Goal: Information Seeking & Learning: Compare options

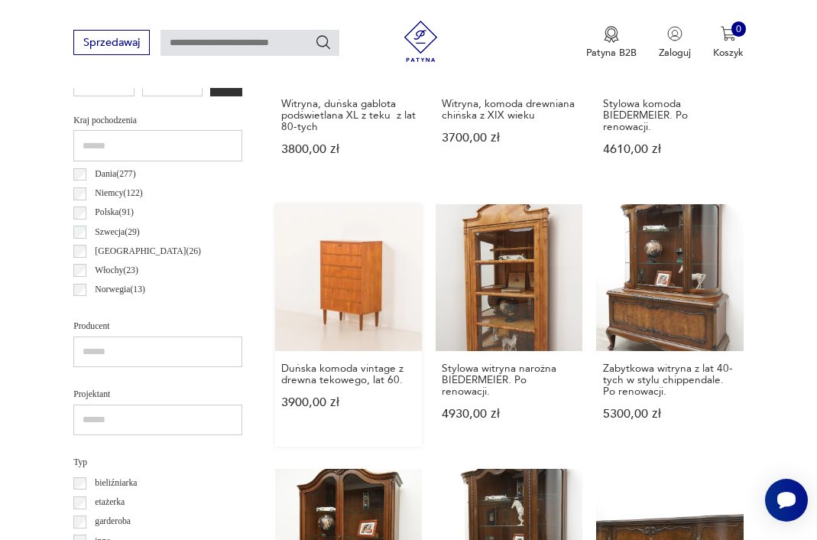
scroll to position [700, 0]
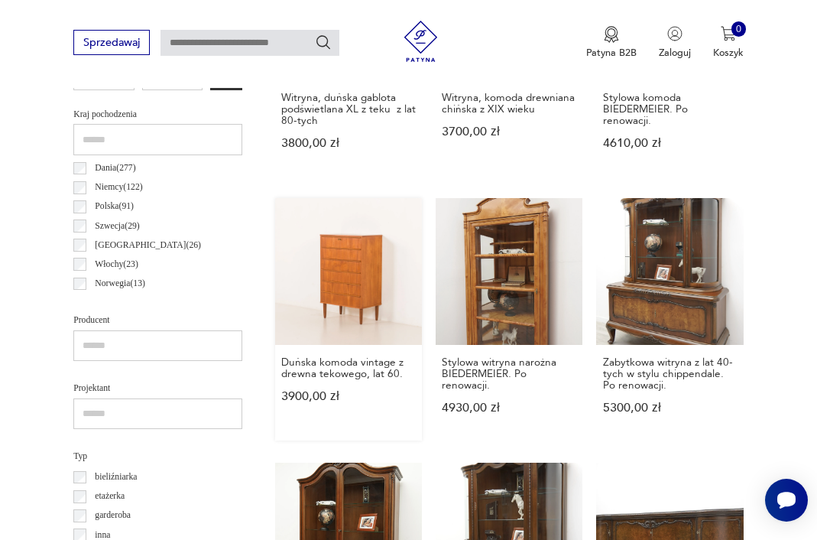
click at [329, 307] on link "Duńska komoda vintage z drewna tekowego, lat 60. 3900,00 zł" at bounding box center [348, 319] width 147 height 242
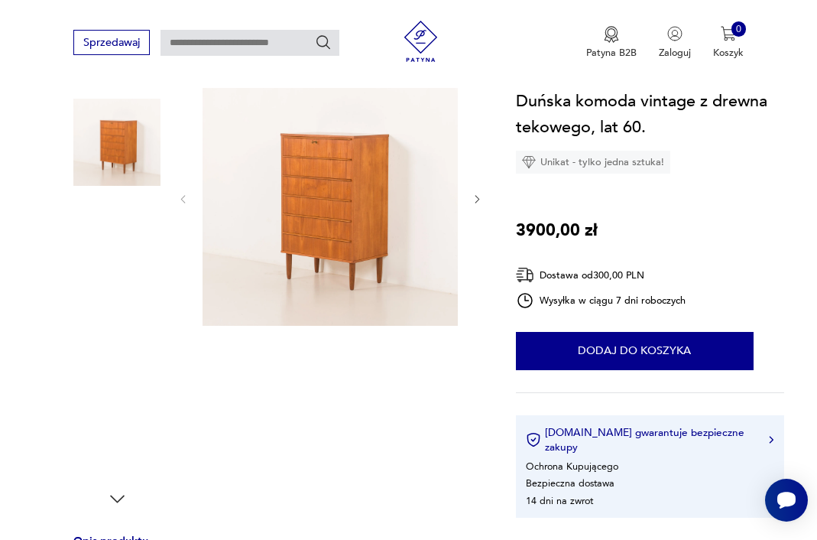
scroll to position [167, 0]
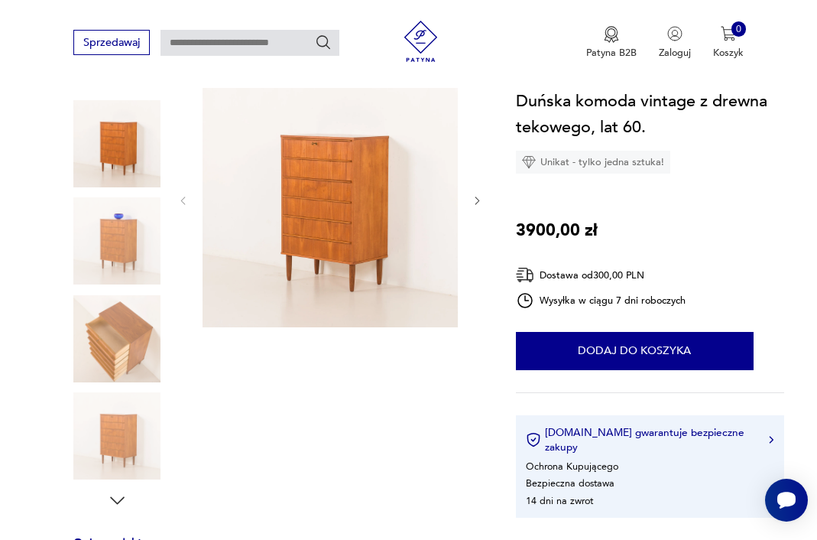
click at [125, 252] on img at bounding box center [116, 240] width 87 height 87
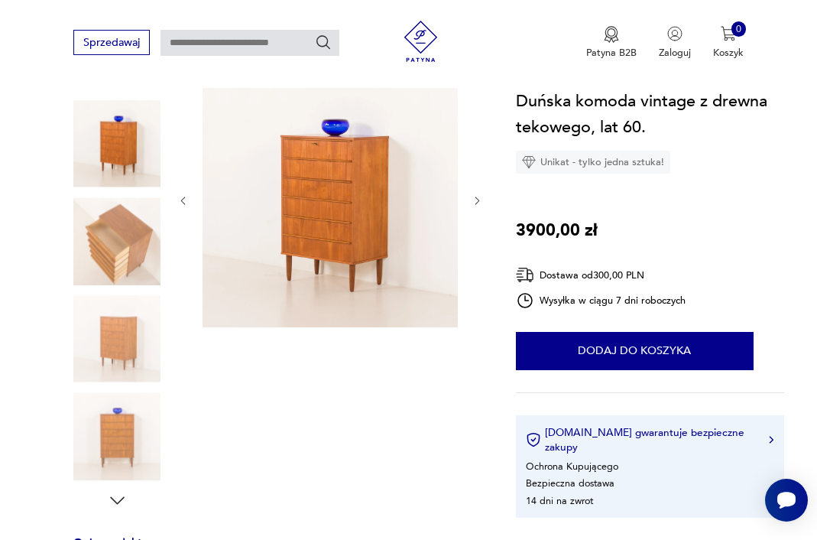
click at [305, 179] on img at bounding box center [330, 199] width 255 height 255
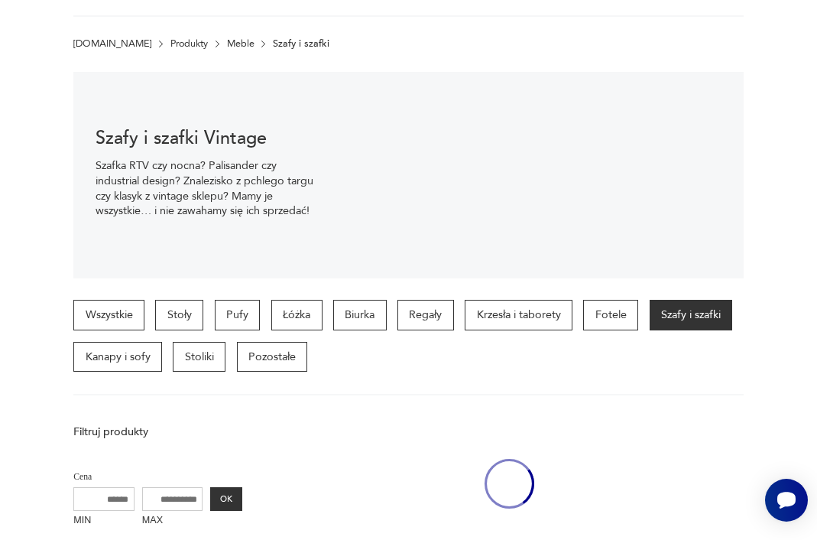
scroll to position [691, 0]
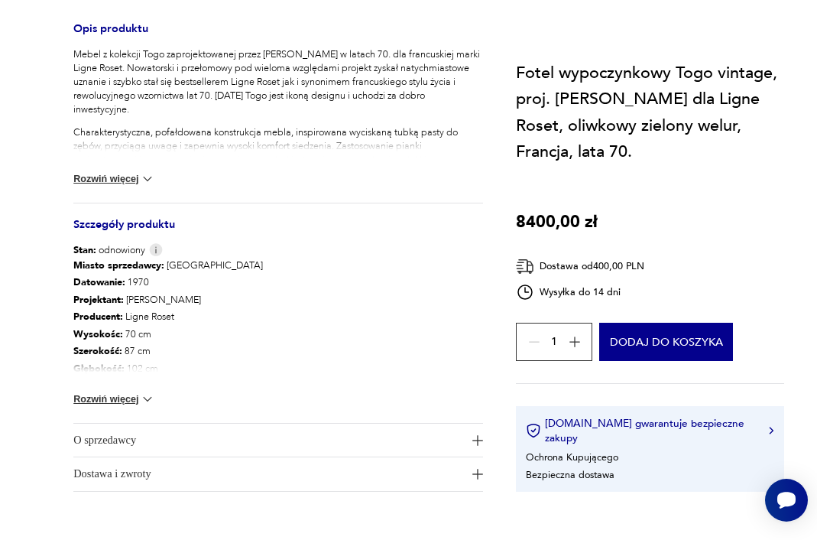
scroll to position [14, 0]
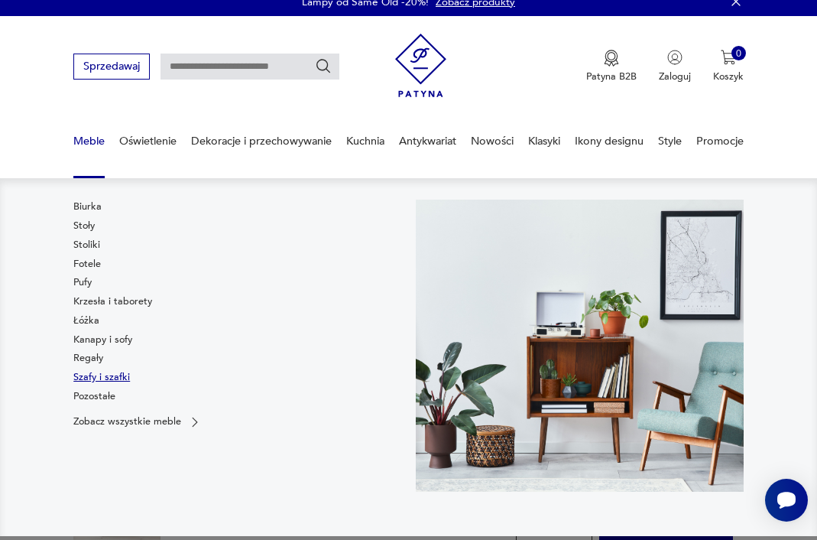
click at [89, 378] on link "Szafy i szafki" at bounding box center [101, 377] width 57 height 14
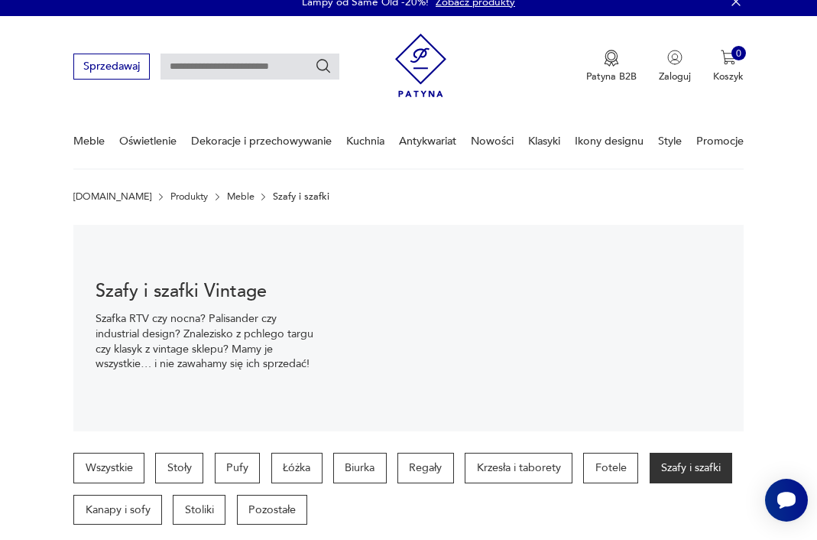
scroll to position [124, 0]
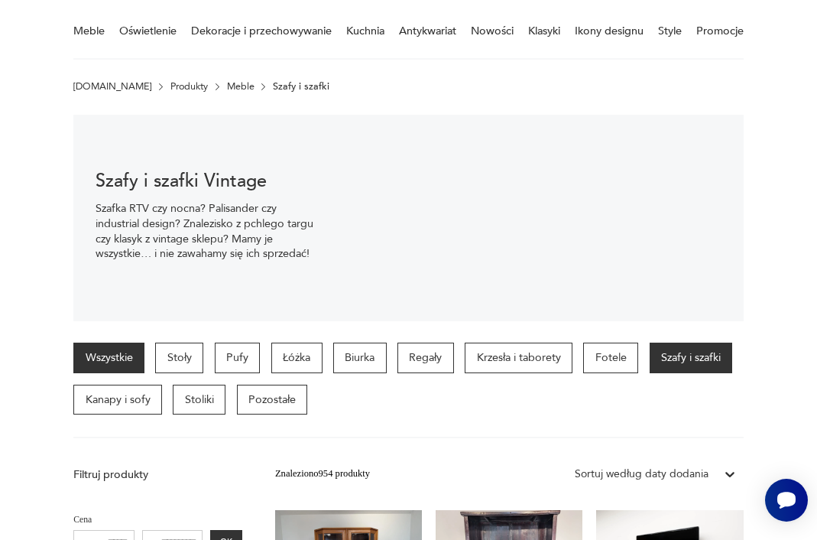
click at [129, 360] on link "Wszystkie" at bounding box center [108, 358] width 71 height 31
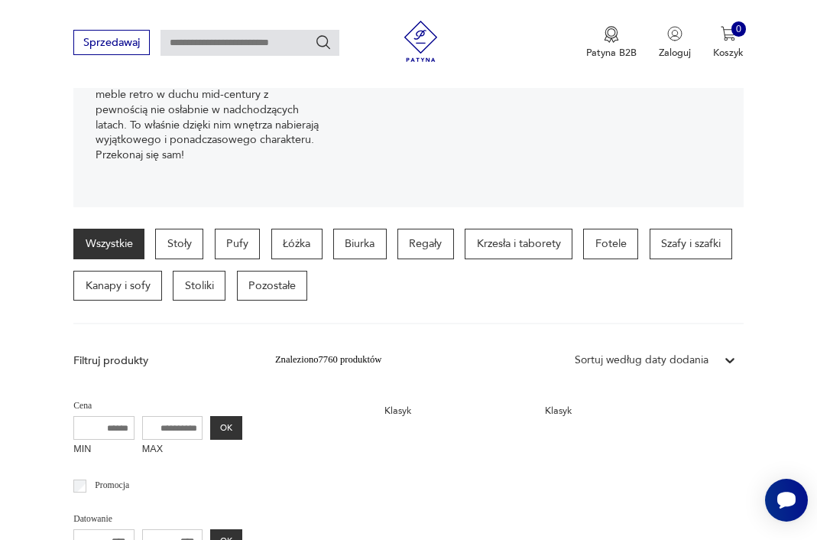
scroll to position [235, 0]
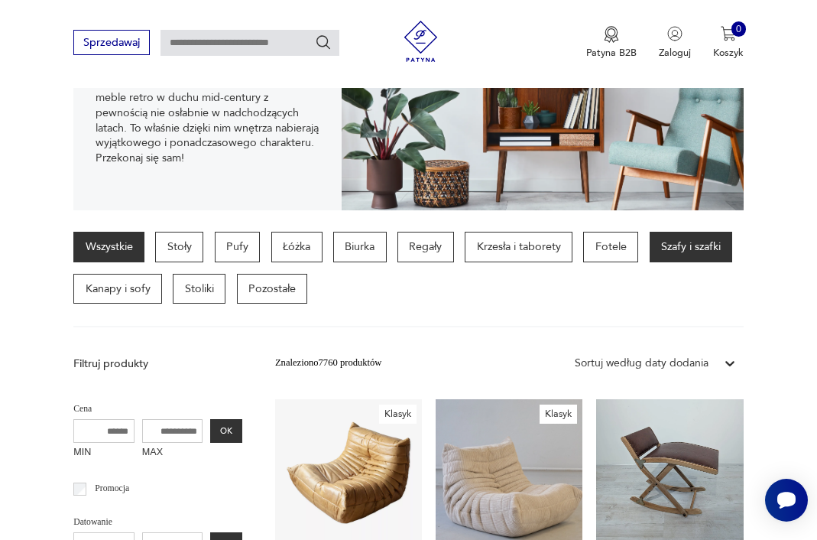
click at [672, 241] on p "Szafy i szafki" at bounding box center [691, 247] width 83 height 31
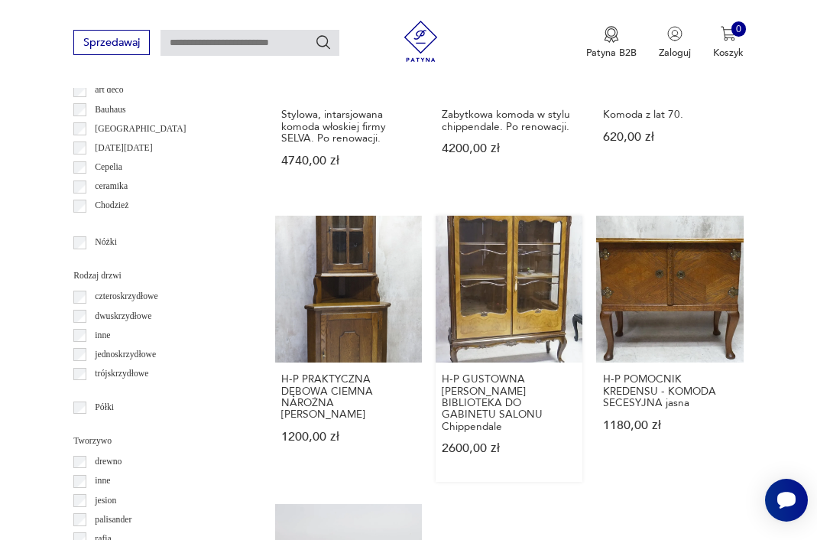
scroll to position [1511, 0]
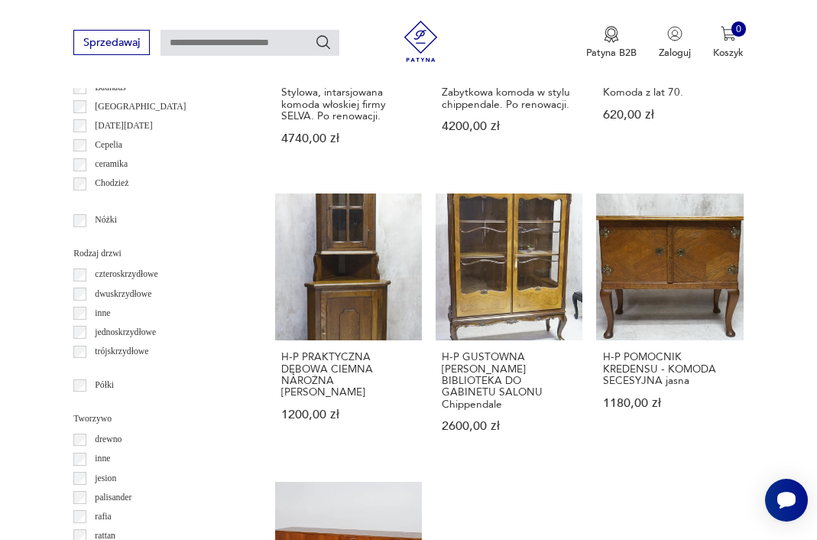
click at [121, 432] on p "drewno" at bounding box center [108, 439] width 27 height 15
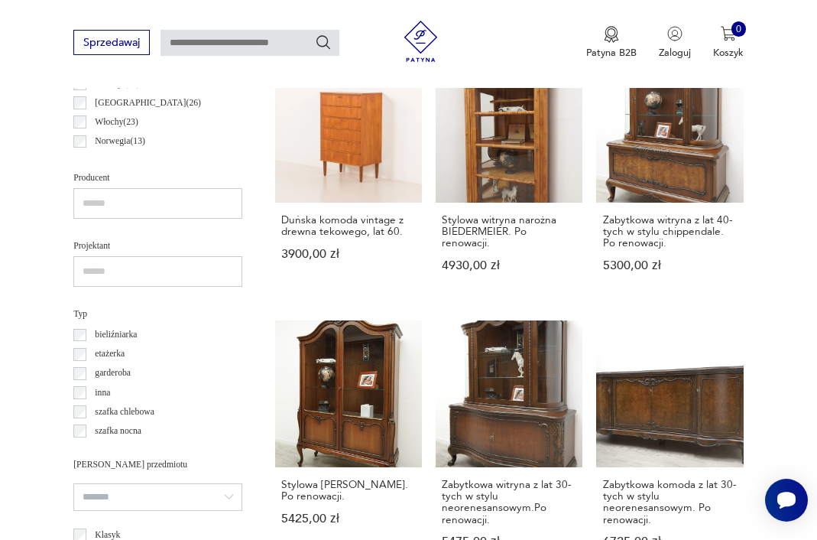
scroll to position [849, 0]
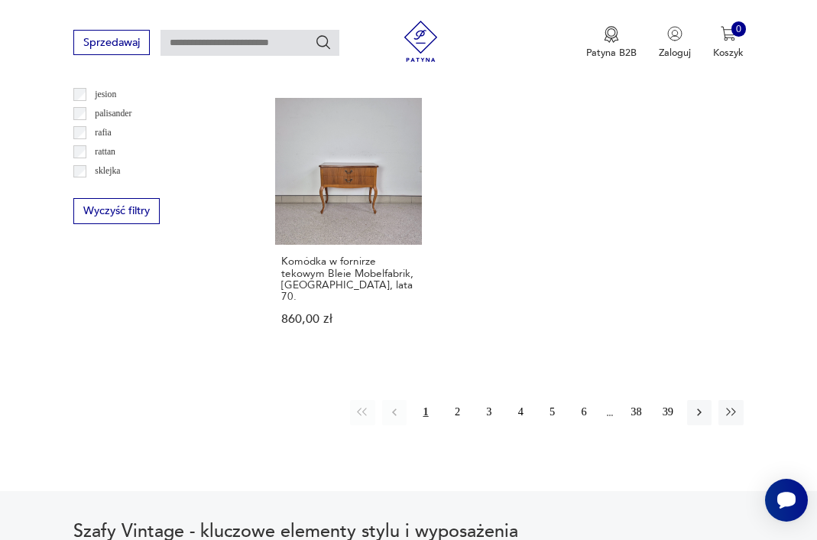
scroll to position [1895, 0]
click at [455, 424] on button "2" at bounding box center [457, 411] width 24 height 24
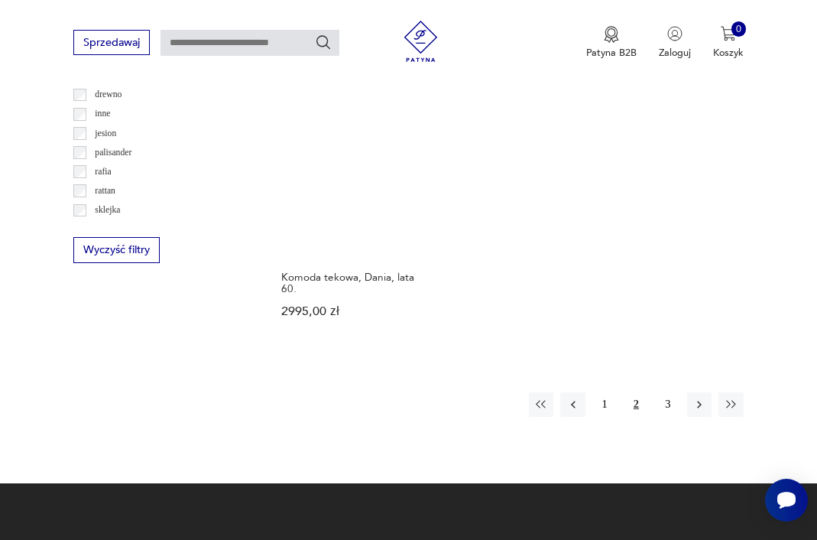
scroll to position [1883, 0]
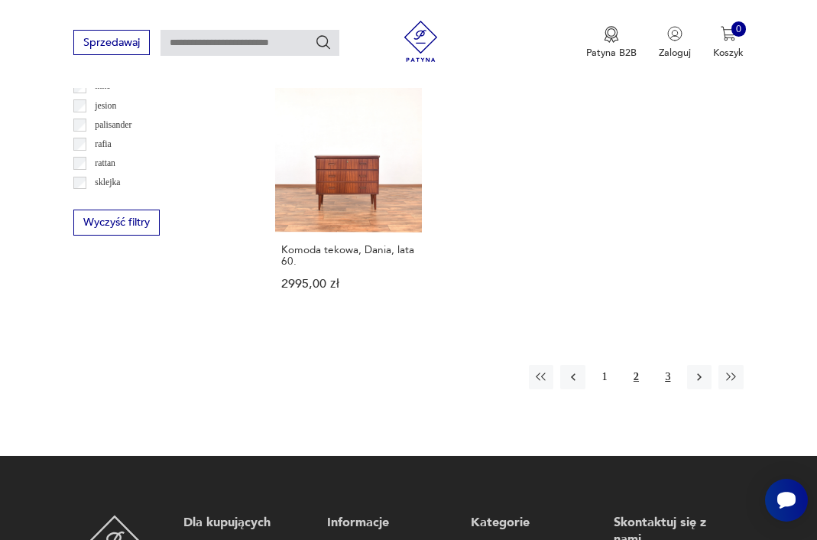
click at [671, 389] on button "3" at bounding box center [668, 377] width 24 height 24
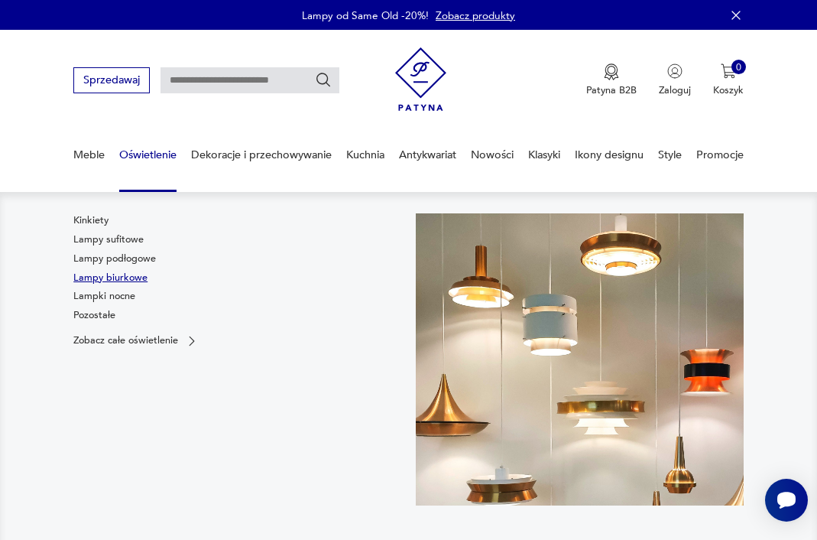
click at [125, 281] on link "Lampy biurkowe" at bounding box center [110, 278] width 74 height 14
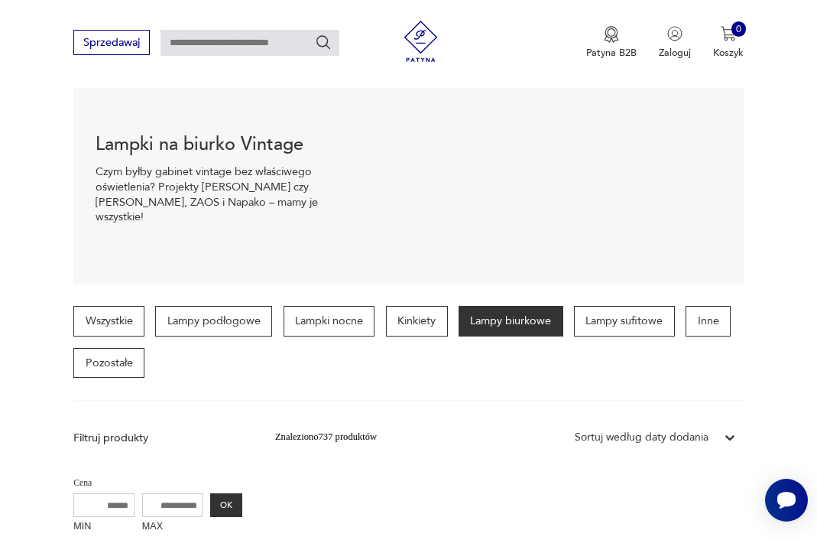
scroll to position [163, 0]
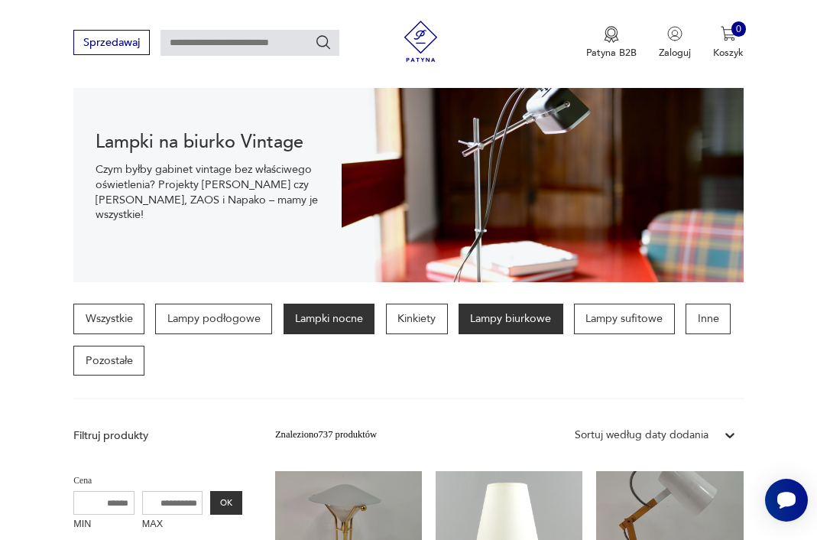
click at [355, 320] on p "Lampki nocne" at bounding box center [330, 319] width 92 height 31
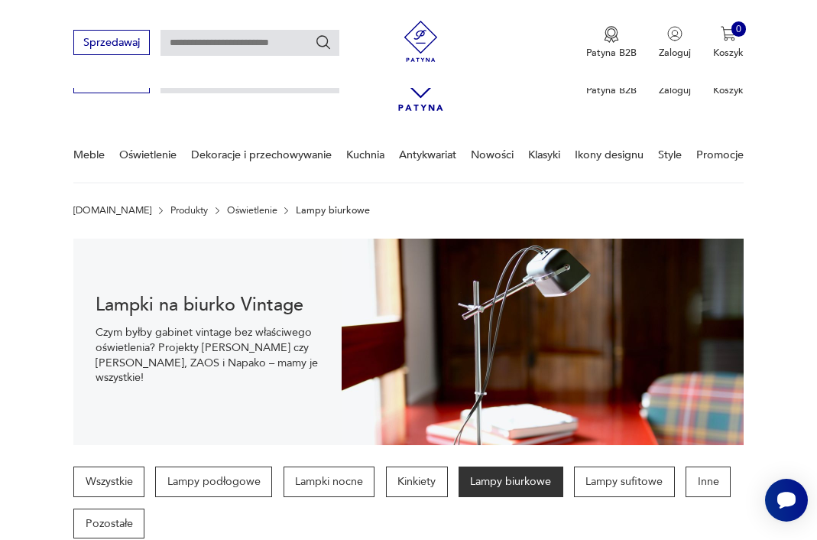
scroll to position [163, 0]
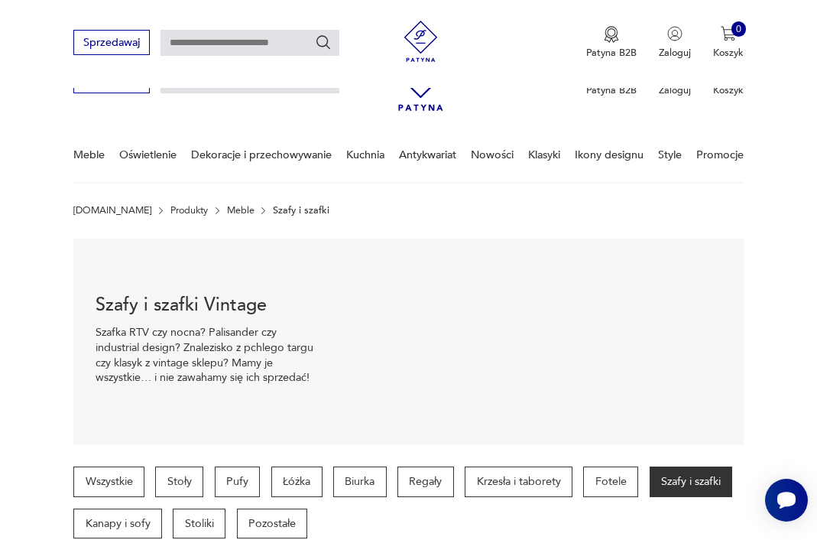
scroll to position [1883, 0]
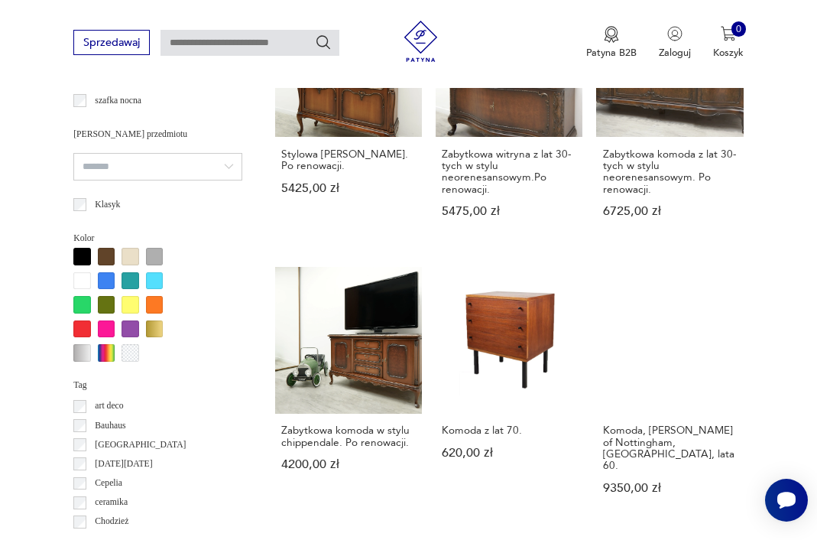
scroll to position [1162, 0]
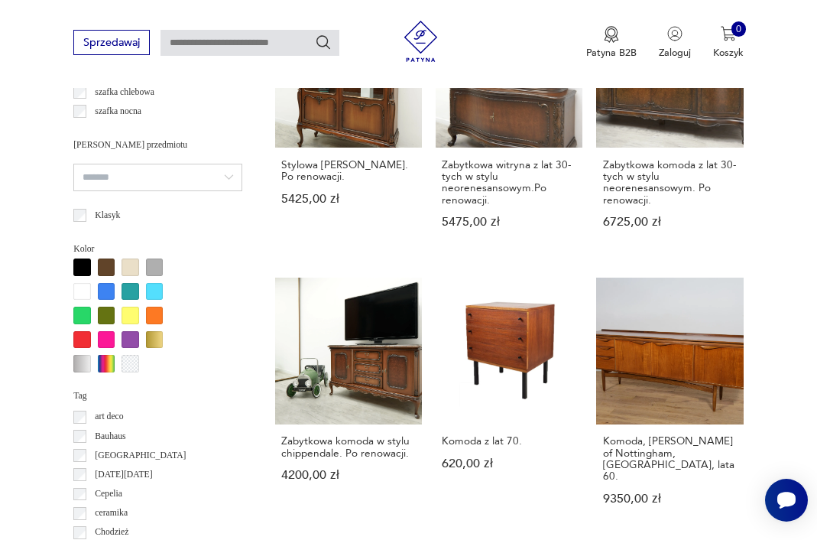
click at [154, 331] on div at bounding box center [155, 340] width 18 height 18
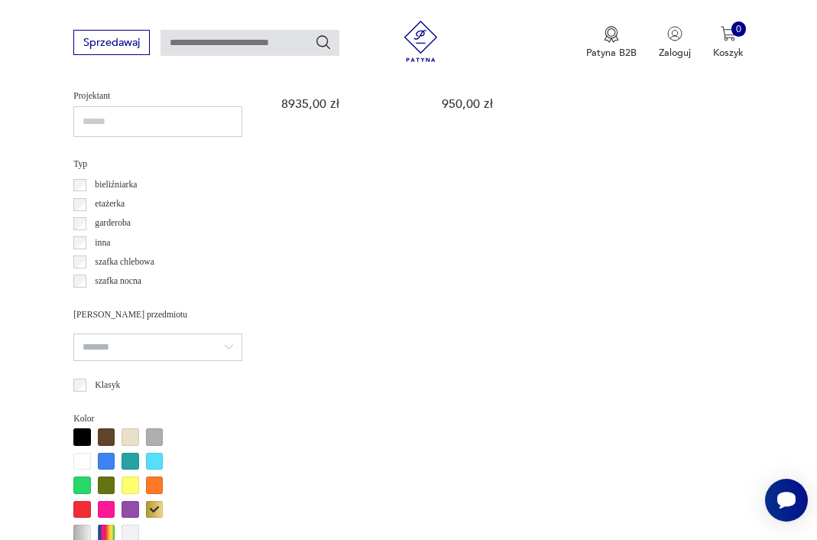
scroll to position [994, 0]
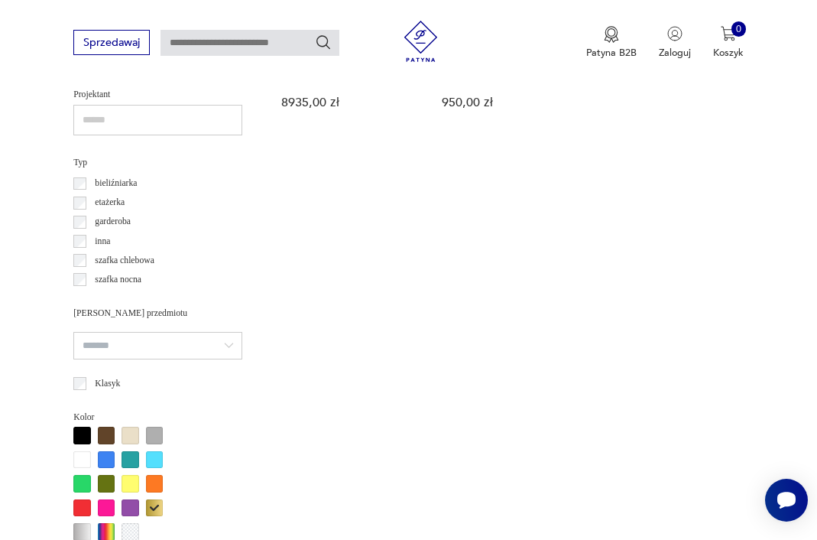
click at [155, 499] on div at bounding box center [155, 508] width 18 height 18
